Goal: Task Accomplishment & Management: Manage account settings

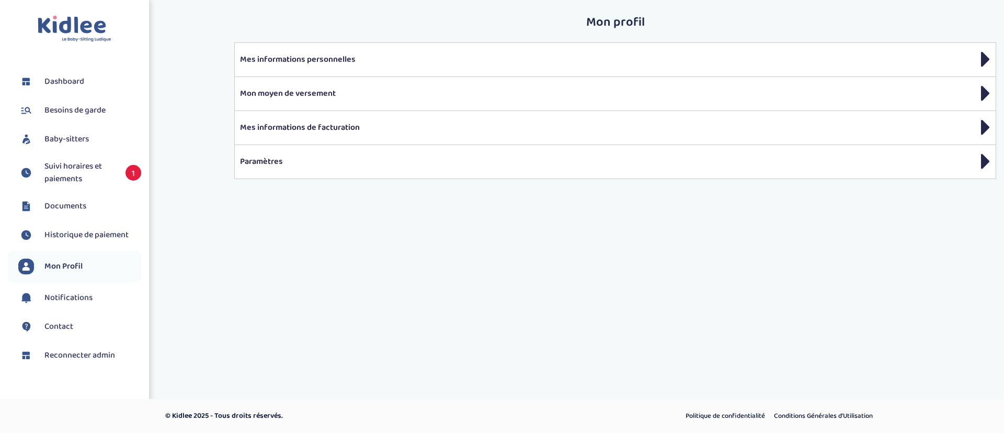
click at [90, 143] on link "Baby-sitters" at bounding box center [79, 139] width 123 height 16
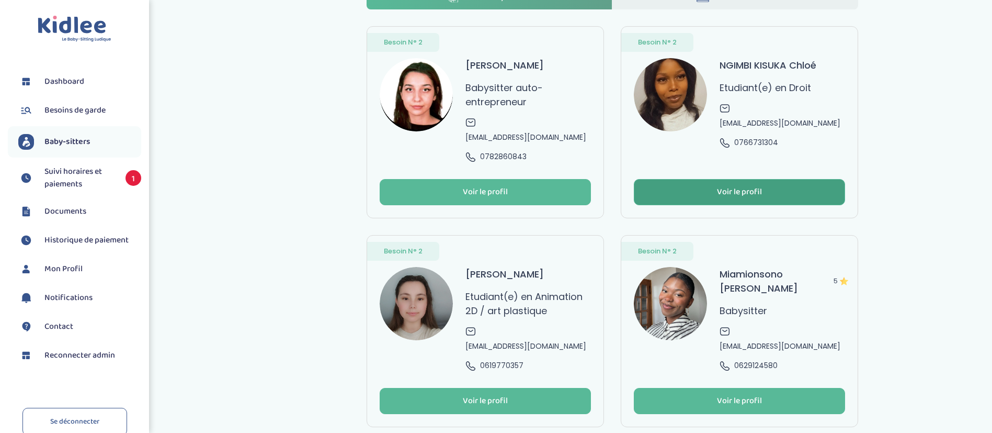
click at [735, 186] on div "Voir le profil" at bounding box center [739, 192] width 45 height 12
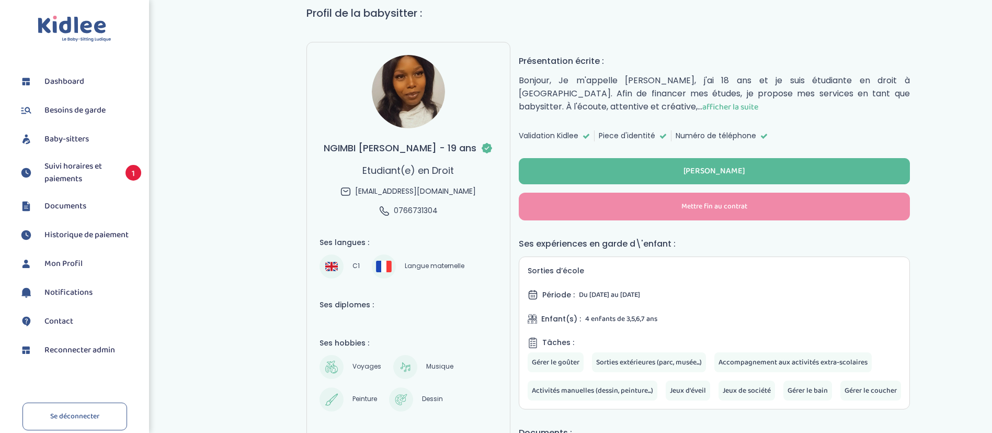
scroll to position [109, 0]
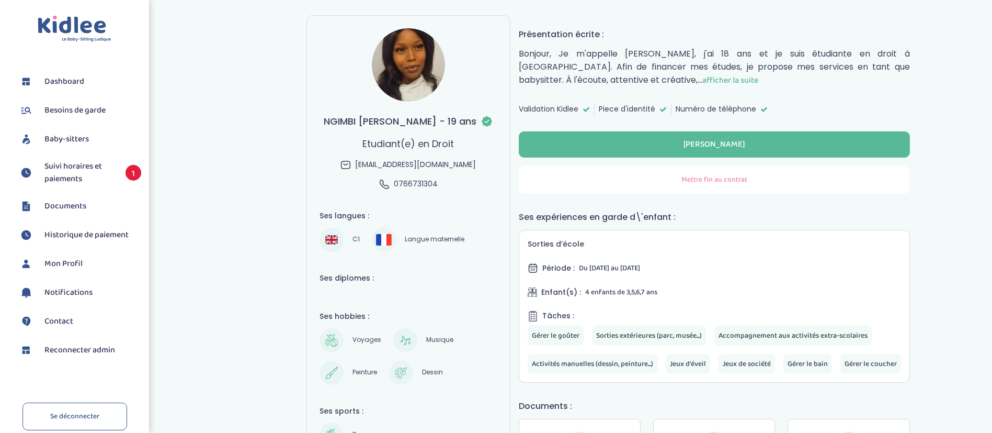
click at [730, 184] on span "Mettre fin au contrat" at bounding box center [714, 179] width 66 height 11
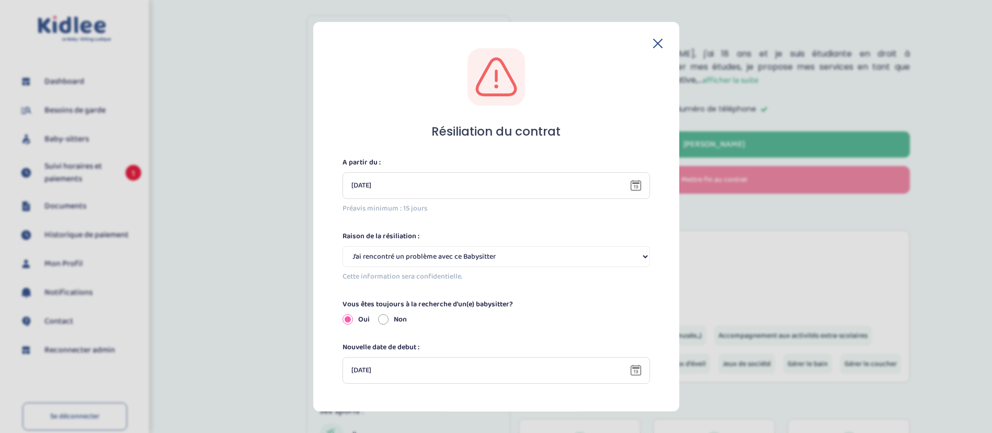
click at [487, 259] on select "Selectionne J’ai rencontré un problème avec ce Babysitter Ce Babysitter ne souh…" at bounding box center [497, 255] width 308 height 21
select select "Ce Babysitter ne souhaite plus garder mes enfants"
click at [343, 245] on select "Selectionne J’ai rencontré un problème avec ce Babysitter Ce Babysitter ne souh…" at bounding box center [497, 255] width 308 height 21
click at [387, 319] on input "Non" at bounding box center [383, 319] width 10 height 10
radio input "true"
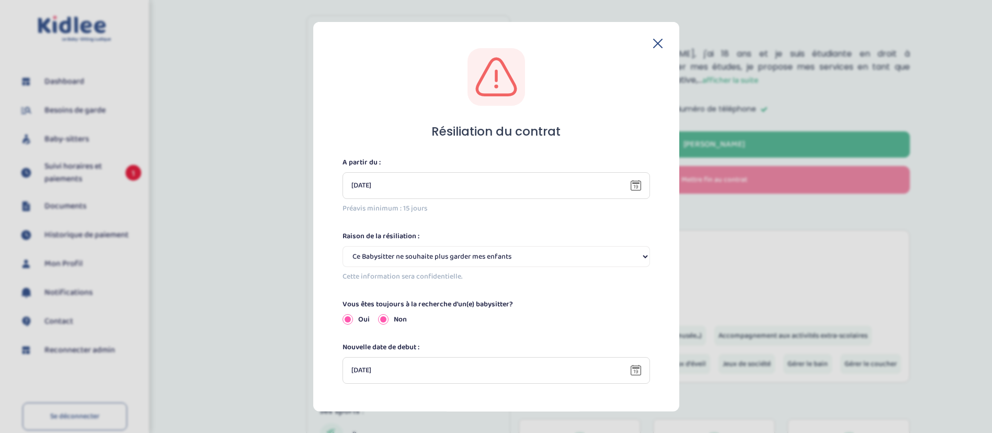
radio input "false"
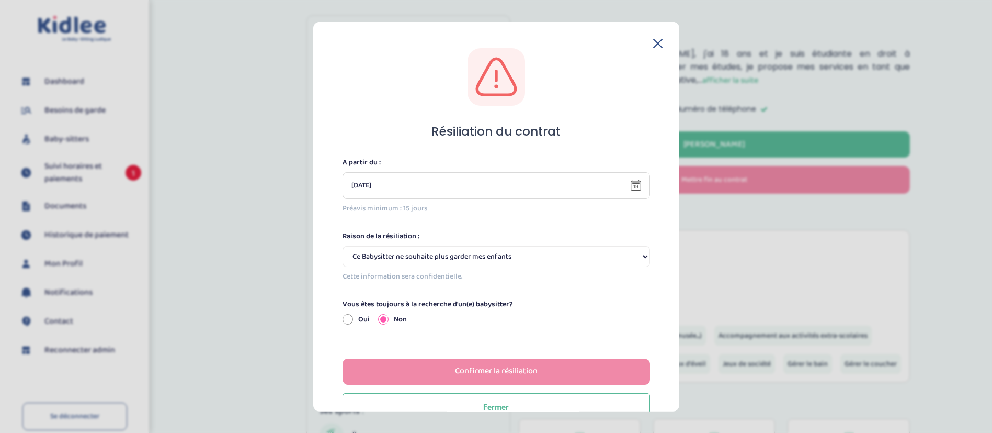
scroll to position [27, 0]
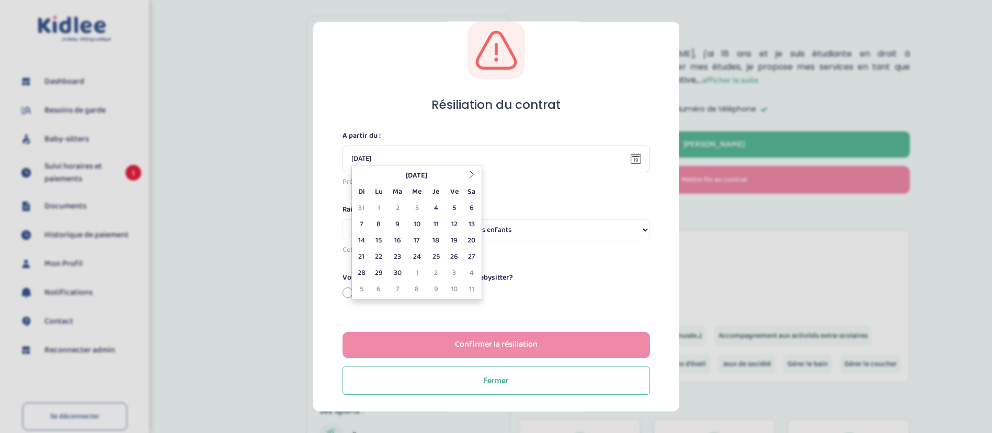
click at [524, 158] on input "20-08-2025" at bounding box center [490, 158] width 279 height 11
click at [434, 206] on td "4" at bounding box center [436, 208] width 18 height 16
type input "04-09-2025"
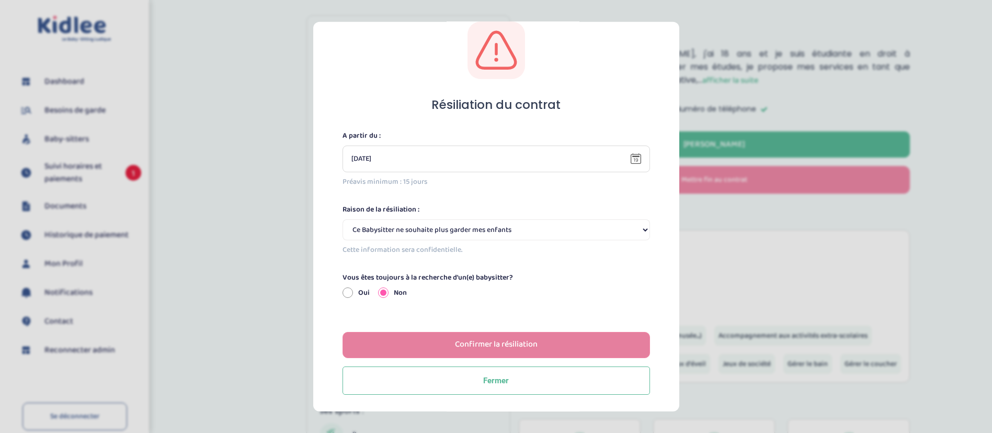
click at [451, 342] on button "Confirmer la résiliation" at bounding box center [497, 344] width 308 height 26
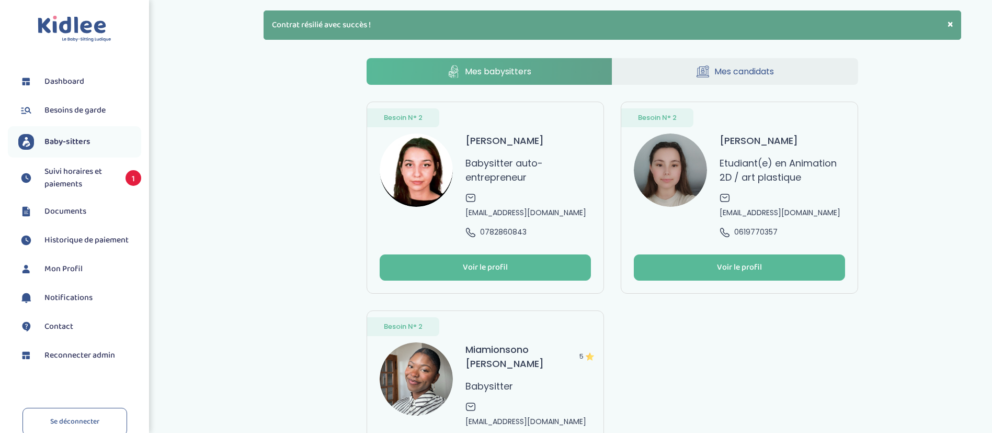
scroll to position [55, 0]
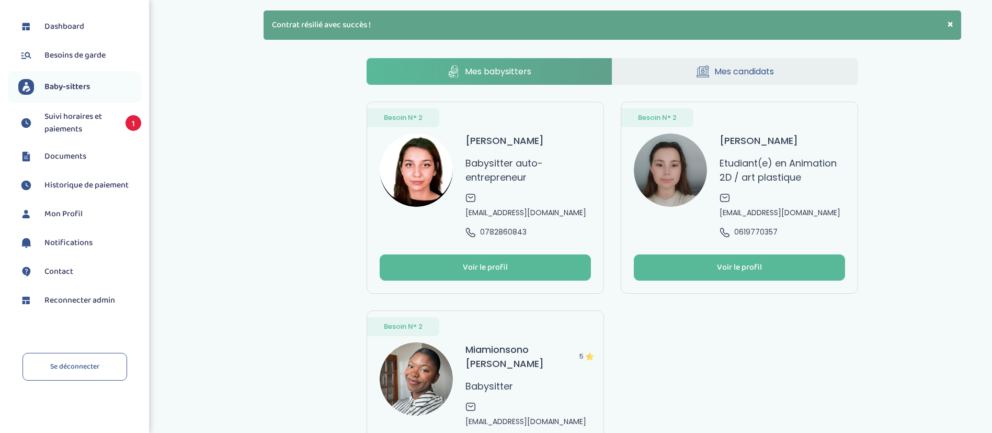
click at [77, 298] on span "Reconnecter admin" at bounding box center [79, 300] width 71 height 13
